Goal: Find specific page/section: Find specific page/section

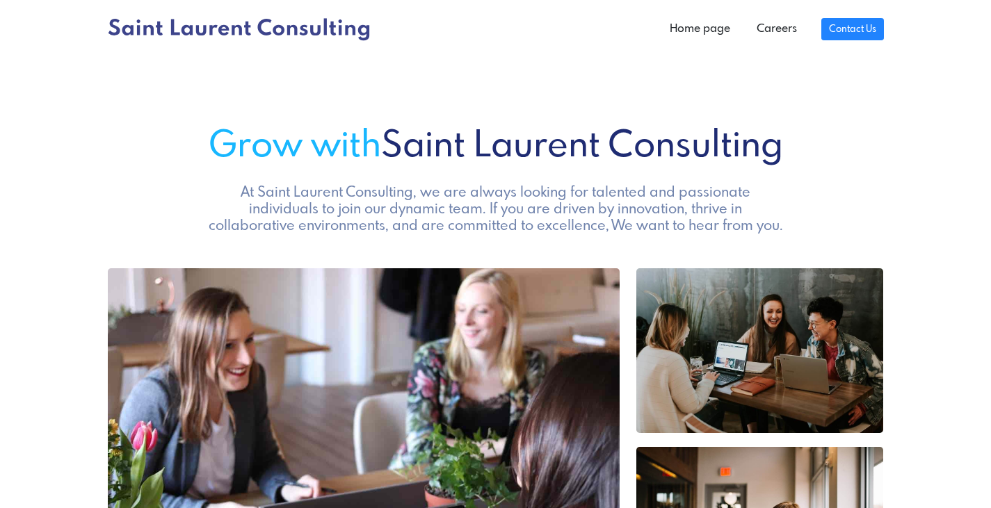
scroll to position [685, 0]
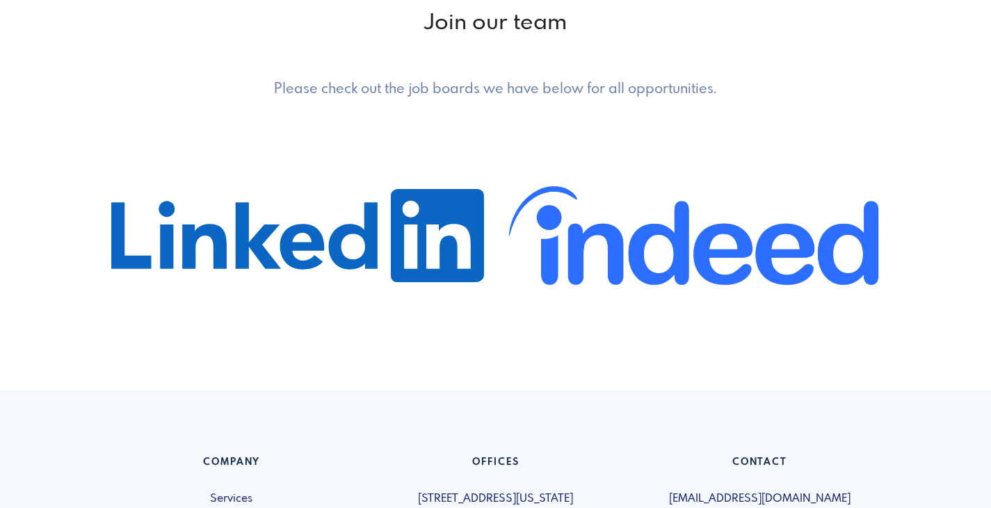
click at [460, 21] on h2 "Join our team" at bounding box center [496, 23] width 776 height 26
click at [343, 29] on h2 "Join our team" at bounding box center [496, 23] width 776 height 26
click at [482, 17] on h2 "Join our team" at bounding box center [496, 23] width 776 height 26
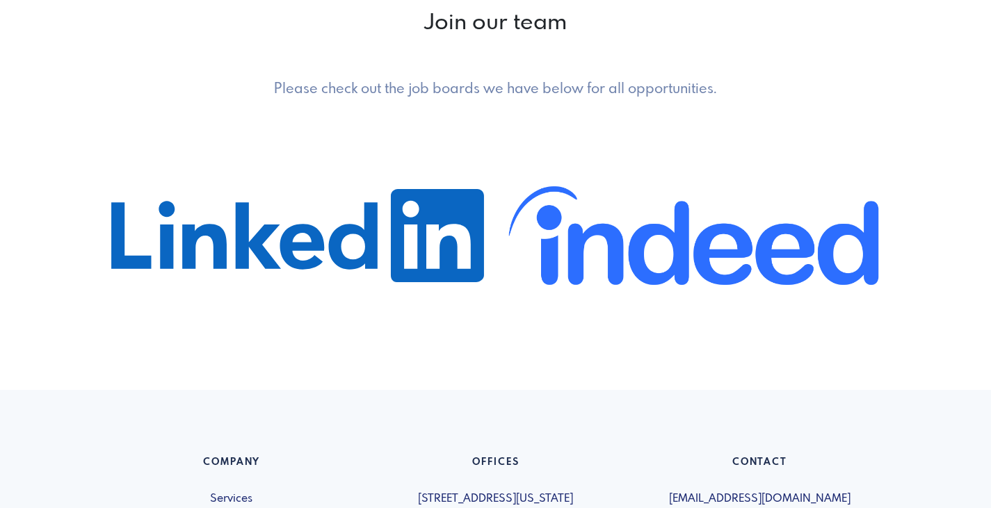
click at [482, 17] on h2 "Join our team" at bounding box center [496, 23] width 776 height 26
click at [387, 31] on h2 "Join our team" at bounding box center [496, 23] width 776 height 26
